Goal: Navigation & Orientation: Find specific page/section

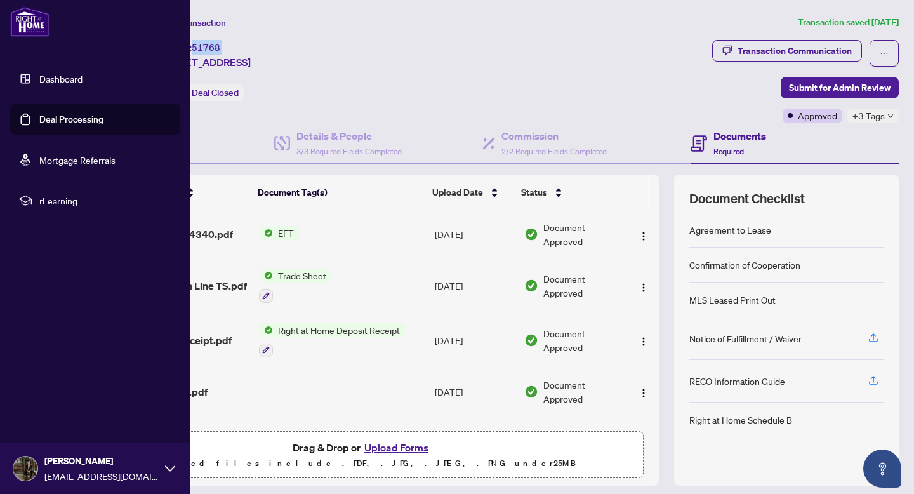
click at [72, 81] on link "Dashboard" at bounding box center [60, 78] width 43 height 11
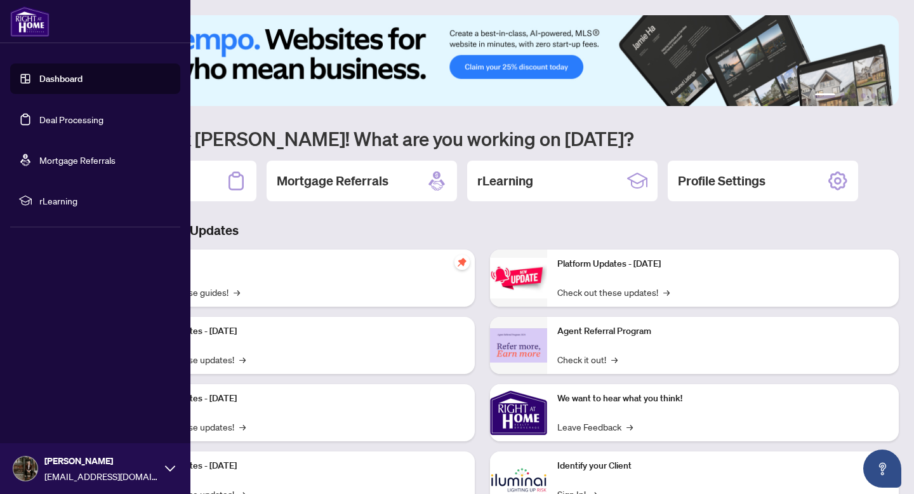
click at [69, 117] on link "Deal Processing" at bounding box center [71, 119] width 64 height 11
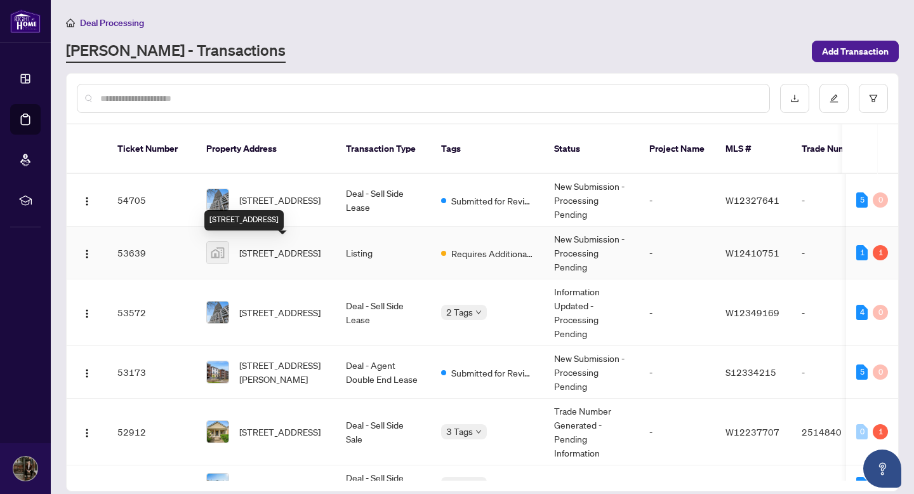
click at [282, 319] on span "[STREET_ADDRESS]" at bounding box center [279, 312] width 81 height 14
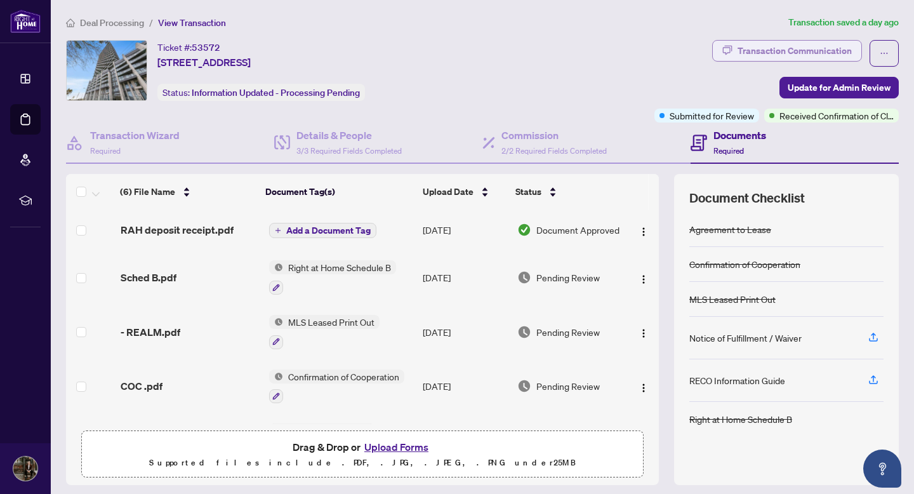
click at [765, 59] on div "Transaction Communication" at bounding box center [795, 51] width 114 height 20
